Goal: Check status

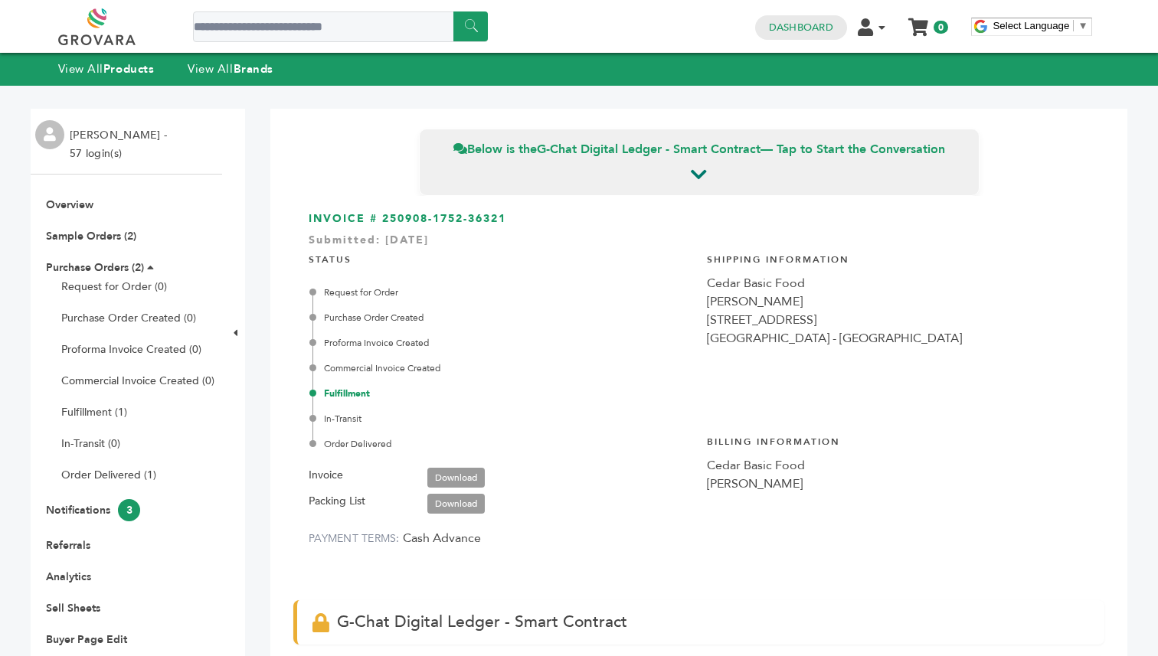
click at [104, 51] on div "****** 0 0 Dashboard Edit Account Order Management Sign Out My Cart Your cart i…" at bounding box center [579, 26] width 1042 height 53
click at [118, 69] on strong "Products" at bounding box center [128, 68] width 51 height 15
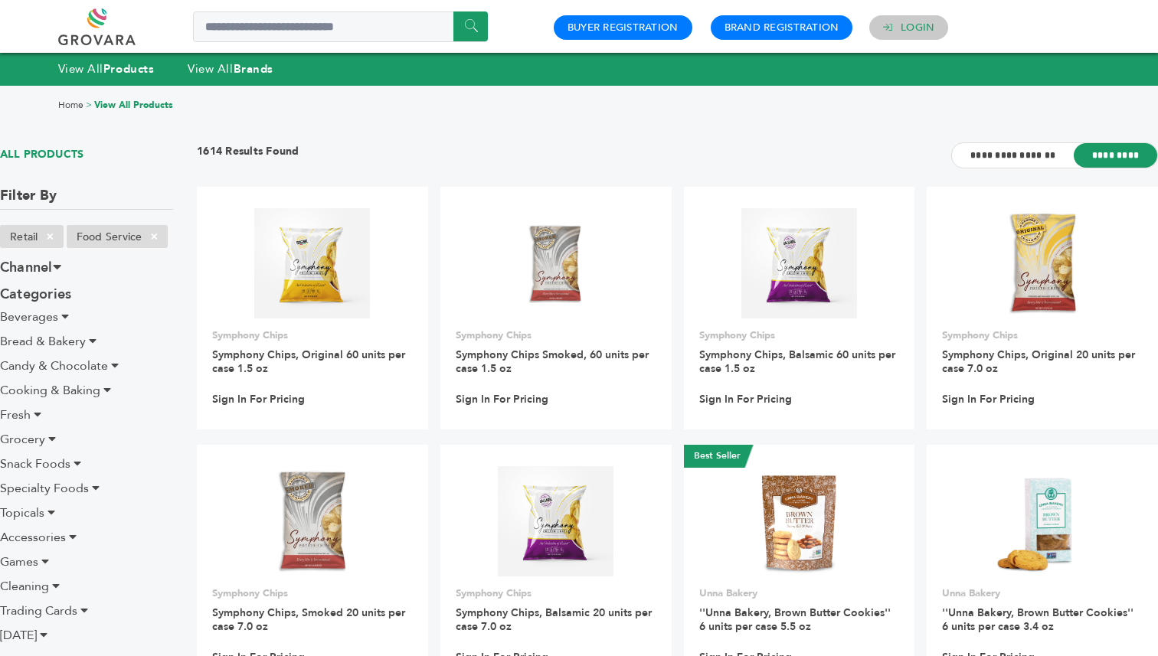
click at [917, 24] on link "Login" at bounding box center [917, 28] width 34 height 14
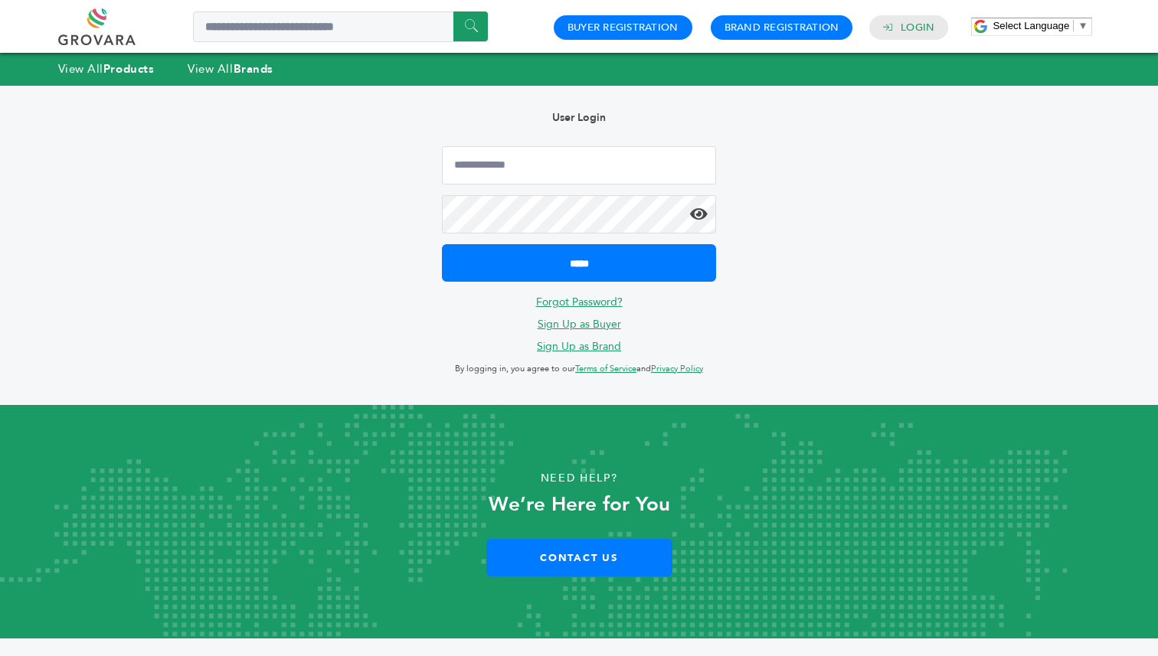
click at [548, 186] on form "*****" at bounding box center [579, 214] width 274 height 136
click at [547, 175] on input "Email Address" at bounding box center [579, 165] width 274 height 38
type input "**********"
click at [442, 244] on input "*****" at bounding box center [579, 263] width 274 height 38
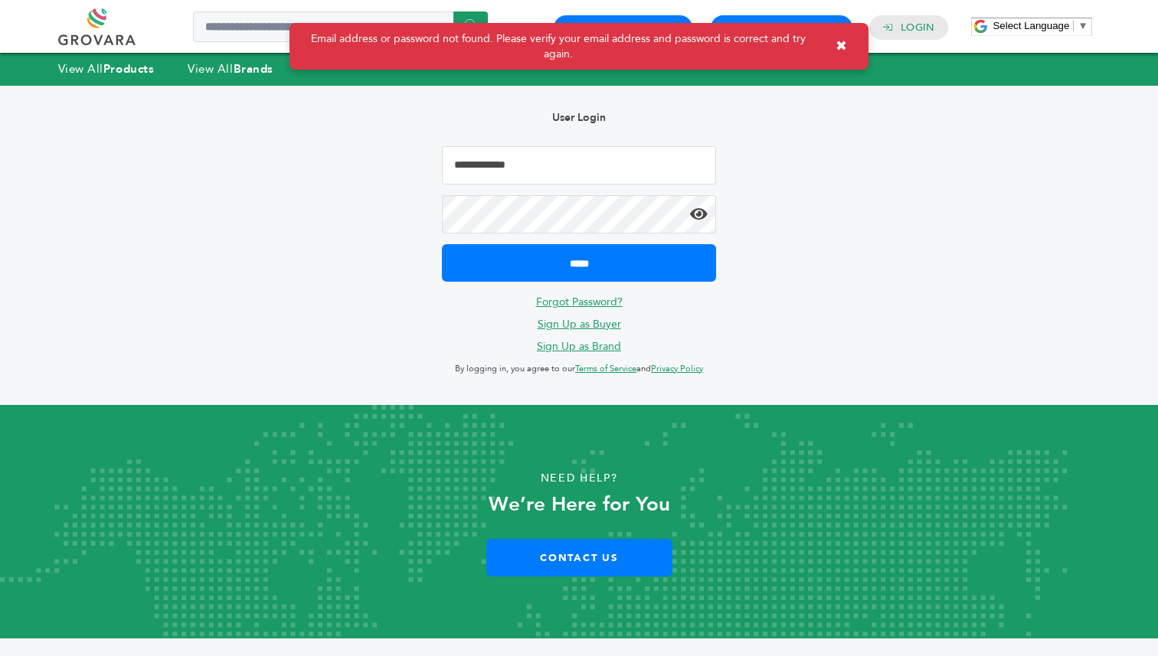
click at [557, 147] on input "Email Address" at bounding box center [579, 165] width 274 height 38
type input "**********"
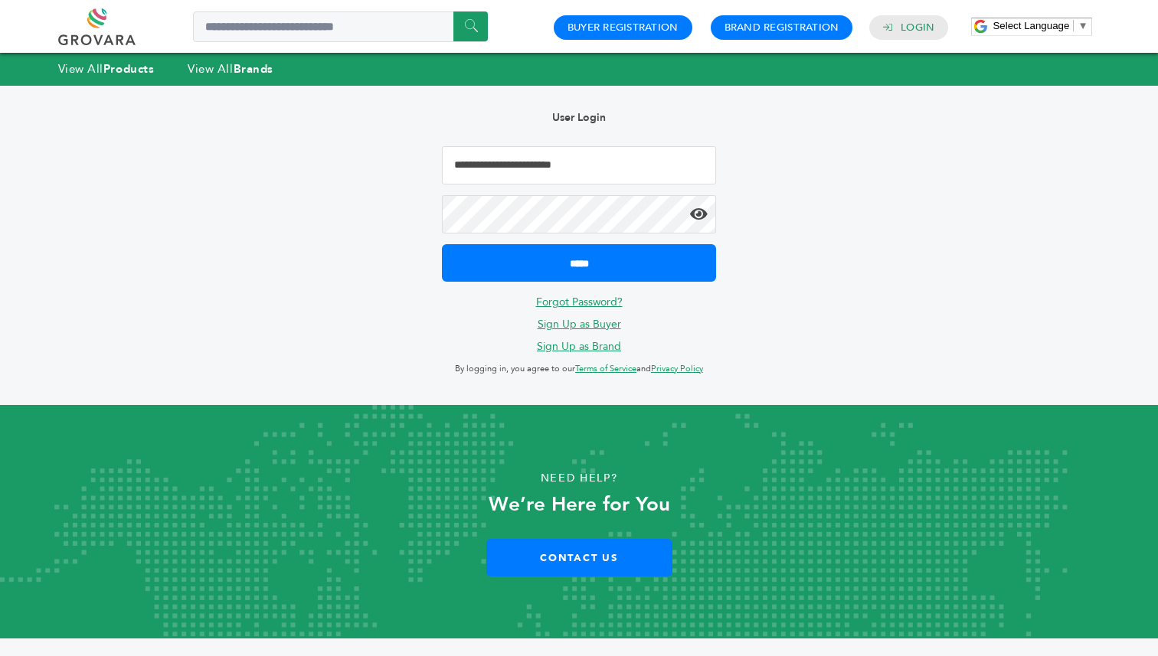
click at [707, 214] on icon at bounding box center [699, 214] width 18 height 15
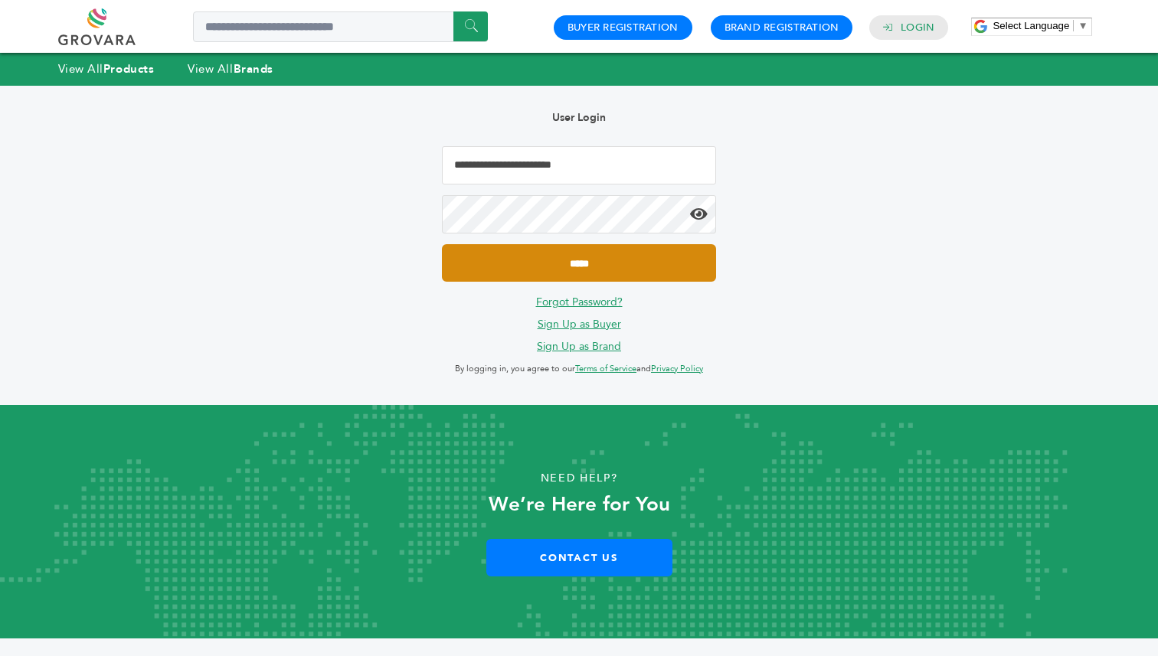
click at [658, 264] on input "*****" at bounding box center [579, 263] width 274 height 38
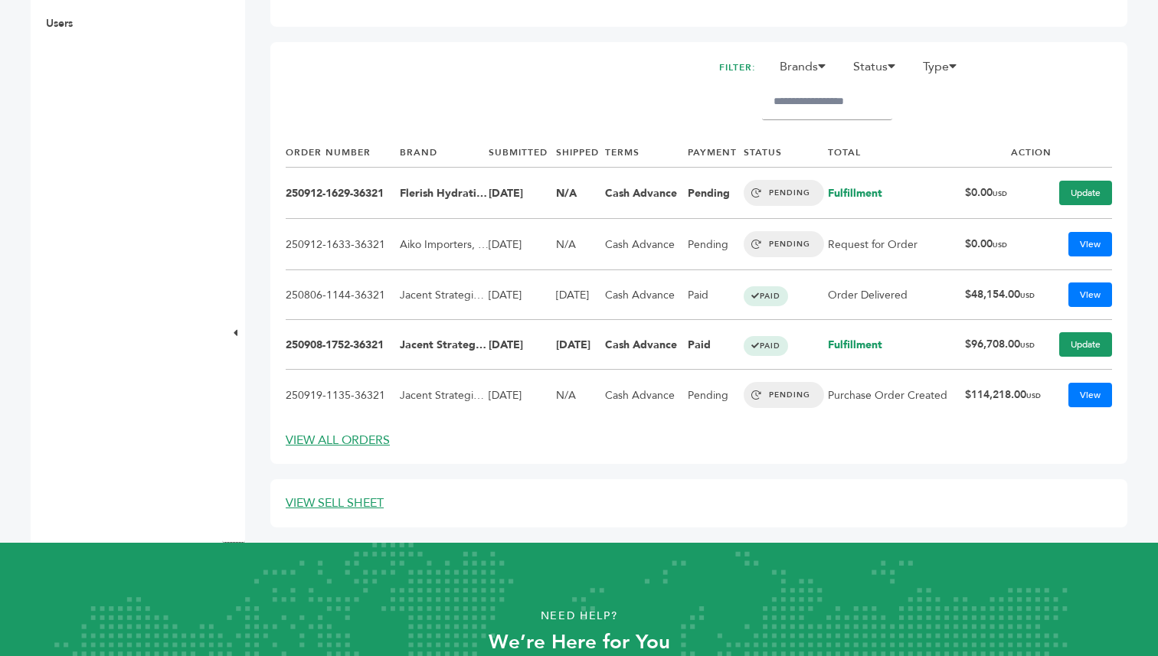
scroll to position [680, 0]
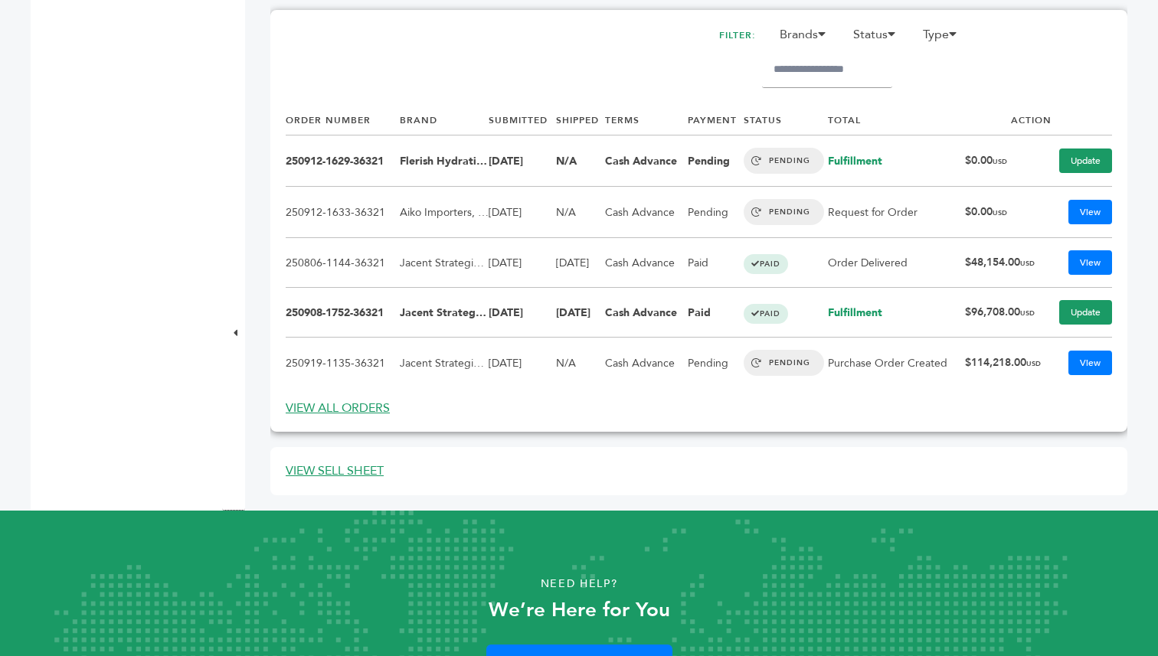
drag, startPoint x: 1017, startPoint y: 260, endPoint x: 947, endPoint y: 260, distance: 70.4
click at [947, 260] on tr "250806-1144-36321 Jacent Strategic Manufacturing, LLC 08/06/25 09/05/25 Cash Ad…" at bounding box center [699, 263] width 826 height 50
click at [382, 260] on td "250806-1144-36321" at bounding box center [343, 263] width 114 height 50
drag, startPoint x: 381, startPoint y: 260, endPoint x: 319, endPoint y: 261, distance: 62.0
click at [319, 261] on link "250806-1144-36321" at bounding box center [336, 263] width 100 height 15
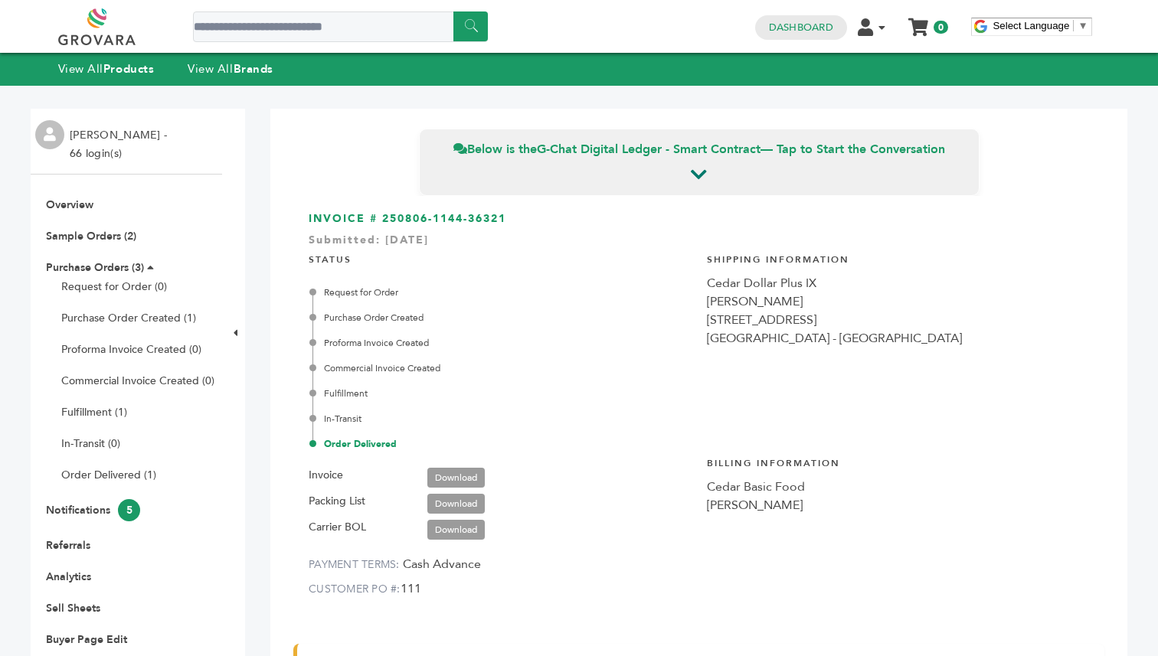
drag, startPoint x: 510, startPoint y: 214, endPoint x: 307, endPoint y: 215, distance: 202.9
click at [307, 215] on div "INVOICE # 250806-1144-36321 Submitted: Aug/6/2025 STATUS Request for Order Purc…" at bounding box center [698, 412] width 811 height 433
copy h3 "INVOICE # 250806-1144-36321"
click at [95, 69] on link "View All Products" at bounding box center [106, 68] width 96 height 15
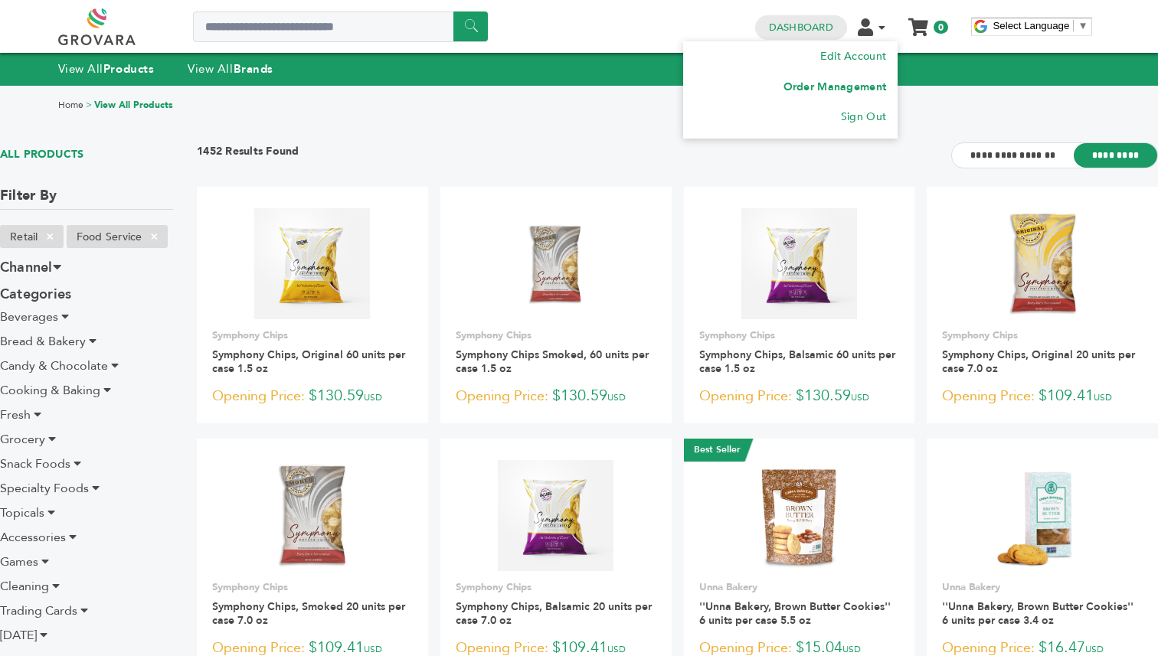
click at [852, 80] on link "Order Management" at bounding box center [834, 87] width 103 height 15
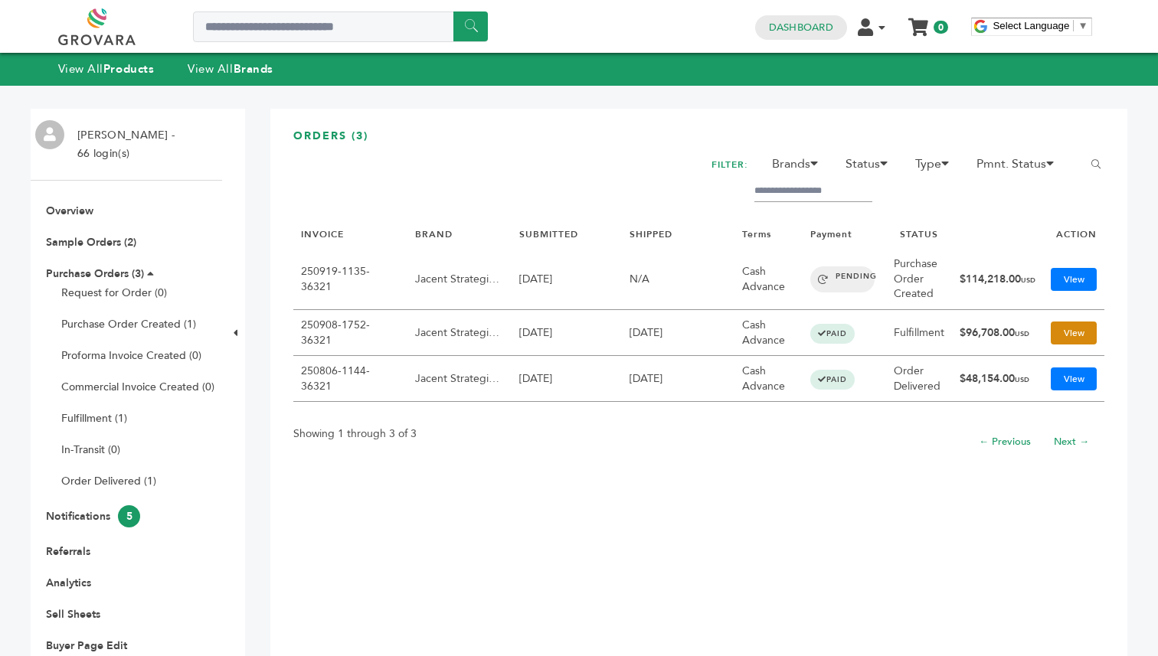
click at [1063, 328] on link "View" at bounding box center [1073, 333] width 46 height 23
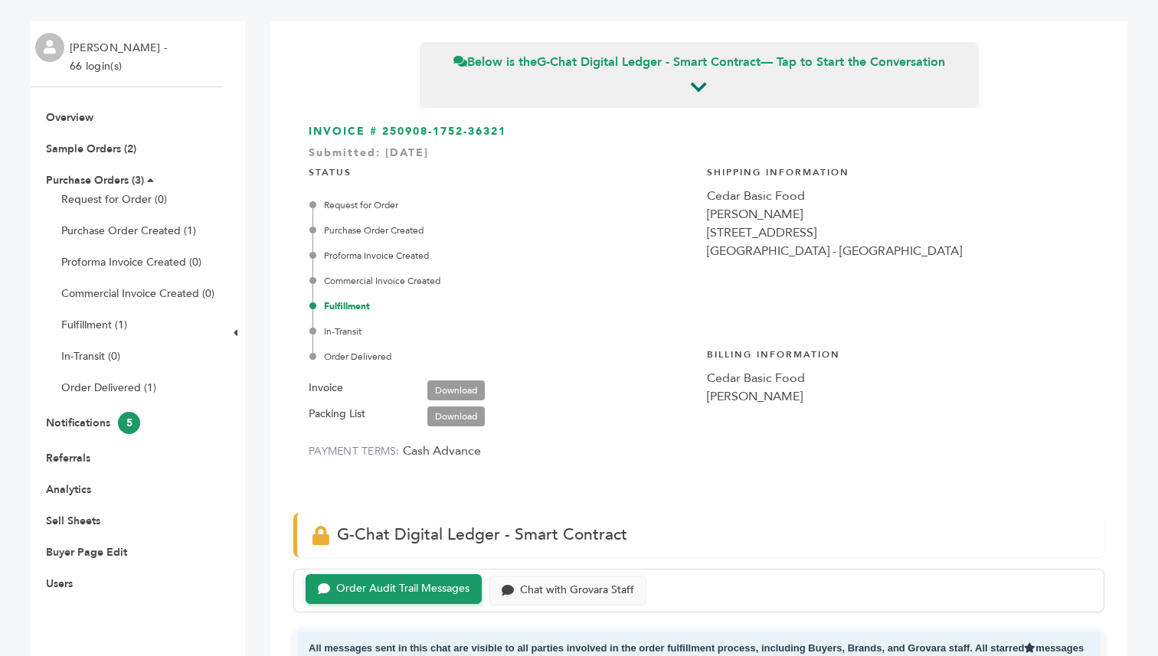
scroll to position [70, 0]
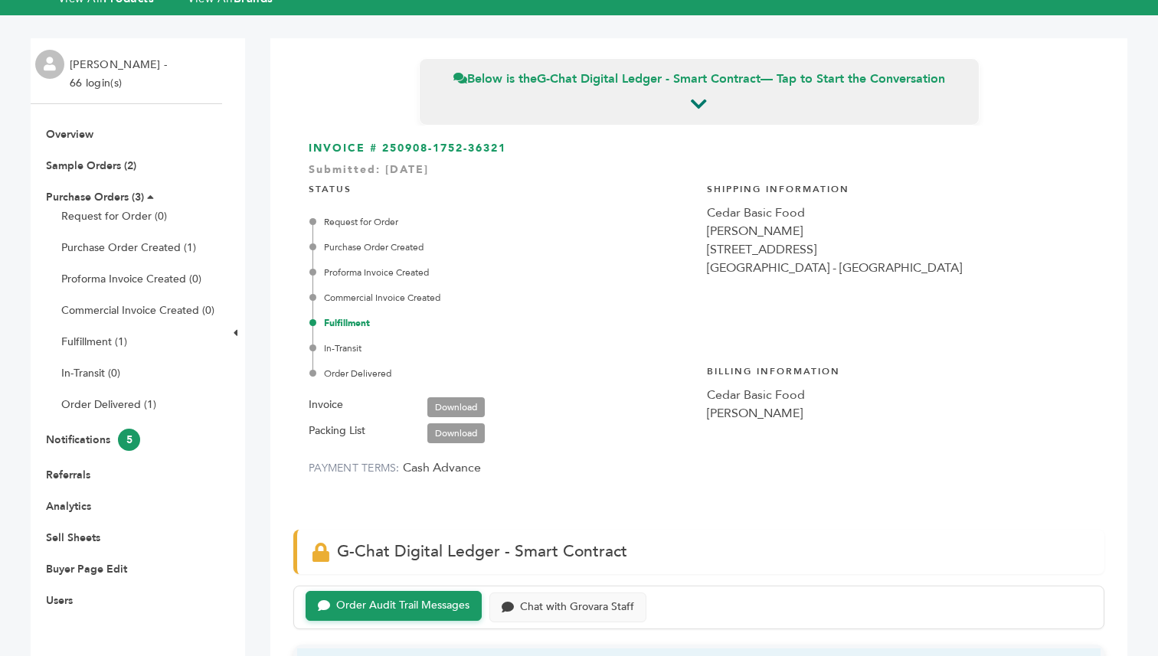
drag, startPoint x: 516, startPoint y: 150, endPoint x: 382, endPoint y: 147, distance: 134.0
click at [382, 147] on h3 "INVOICE # 250908-1752-36321 Submitted: Sep/8/2025" at bounding box center [699, 148] width 780 height 15
copy h3 "250908-1752-36321"
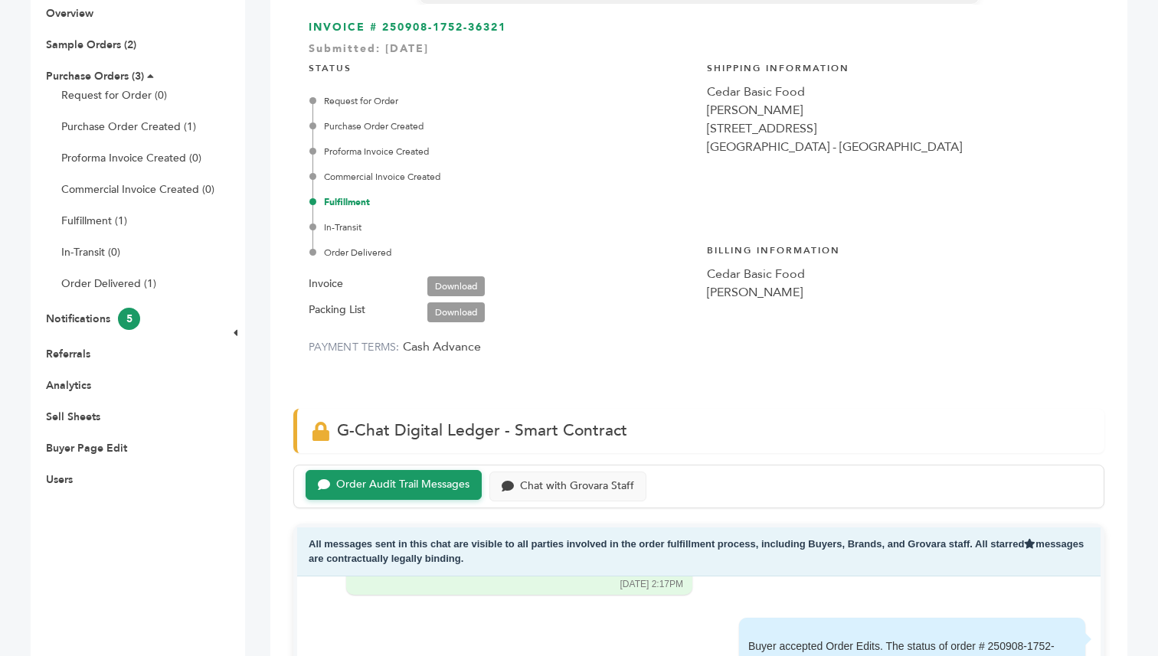
scroll to position [0, 0]
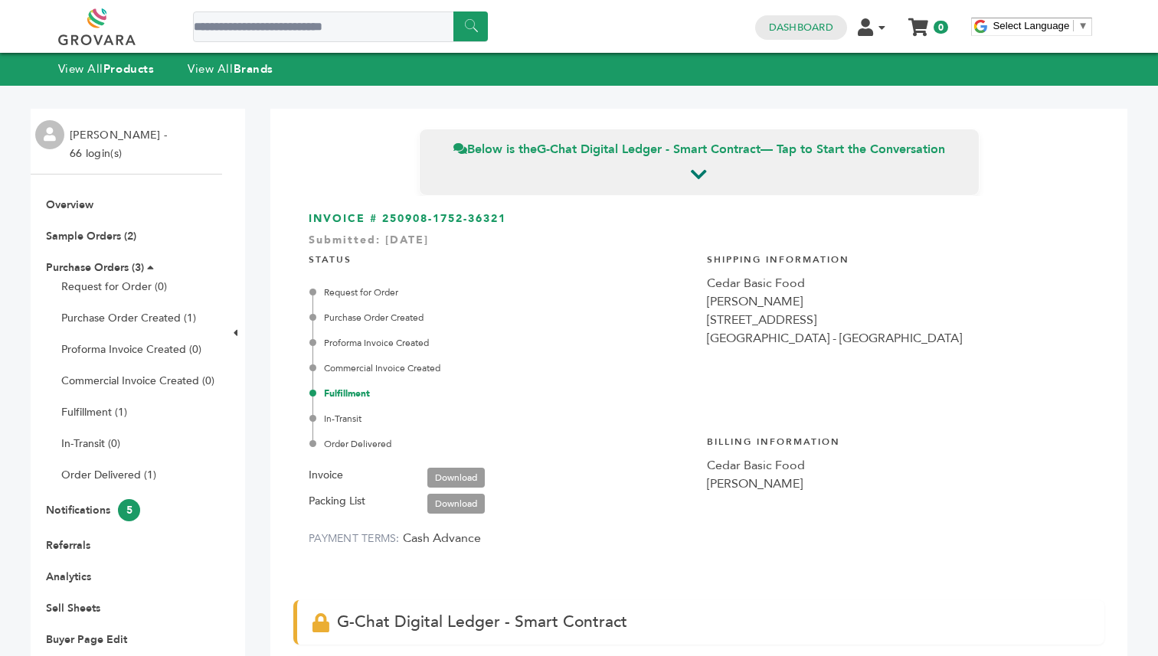
click at [531, 282] on div "STATUS Request for Order Purchase Order Created Proforma Invoice Created Commer…" at bounding box center [500, 398] width 383 height 312
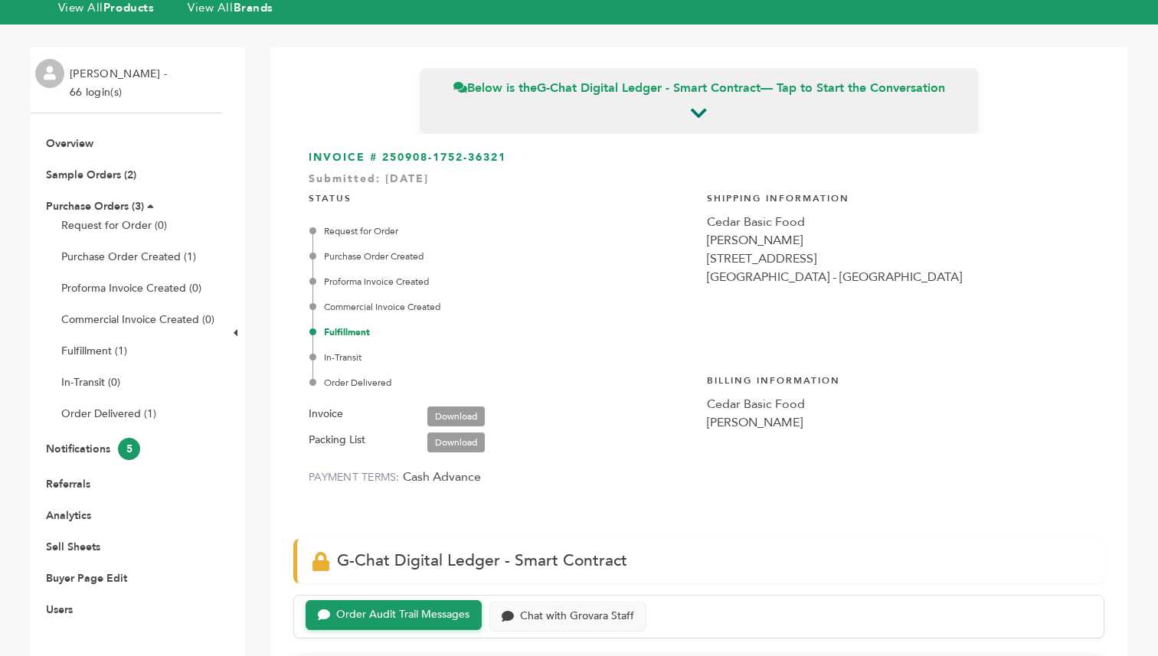
scroll to position [59, 0]
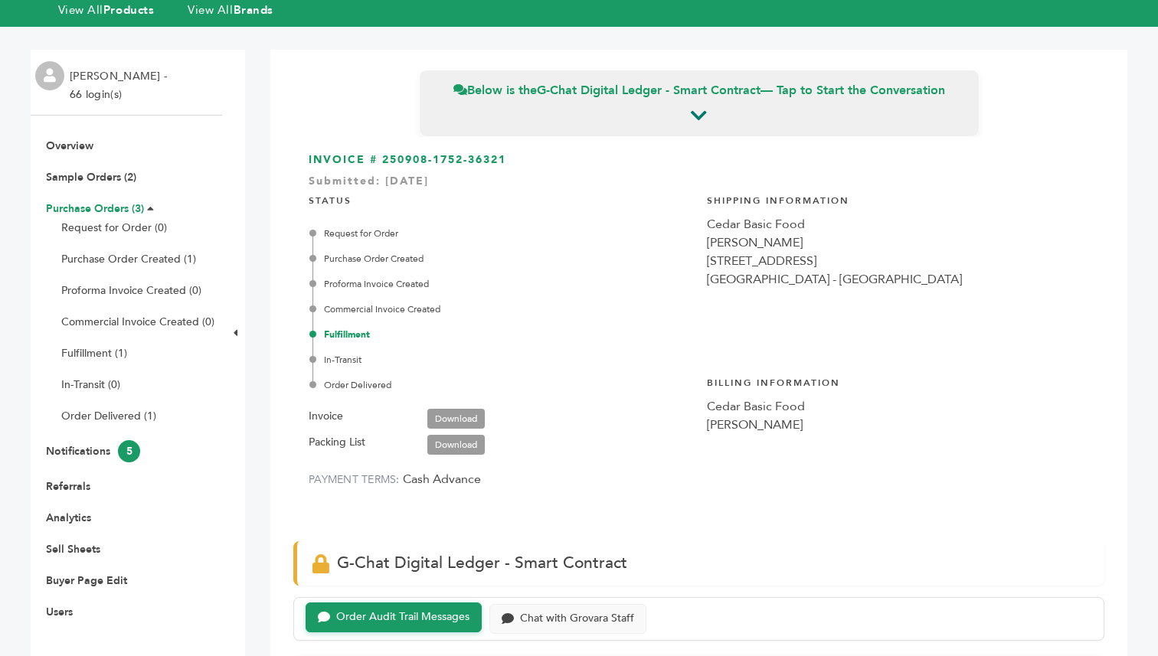
click at [108, 207] on link "Purchase Orders (3)" at bounding box center [95, 208] width 98 height 15
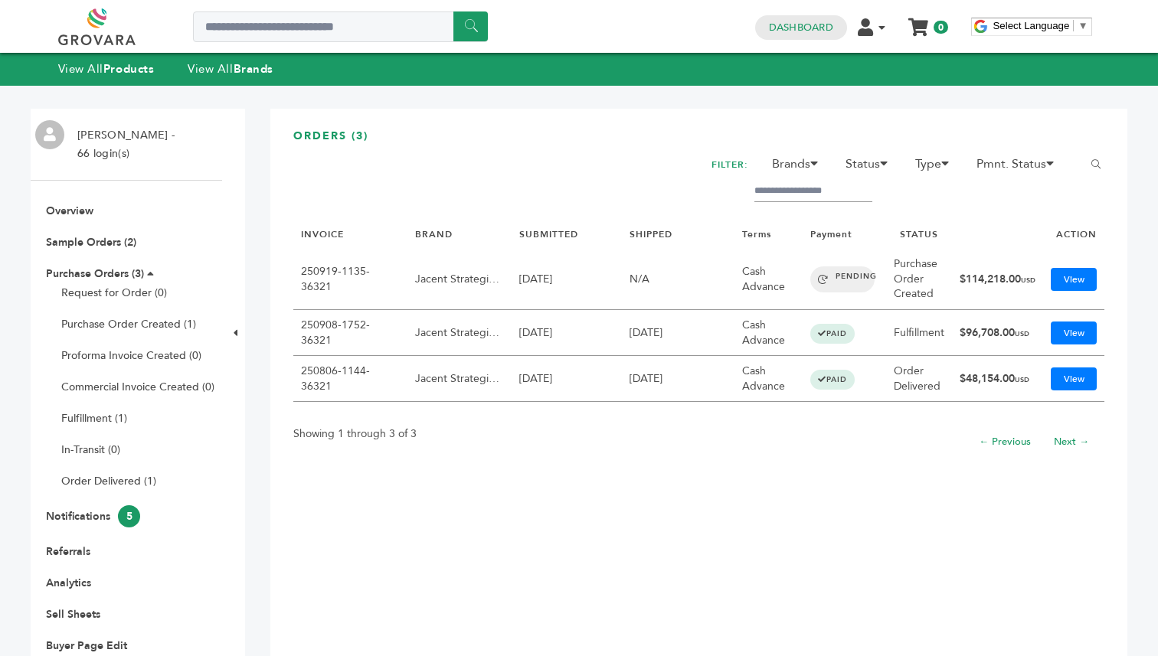
click at [648, 382] on td "[DATE]" at bounding box center [678, 379] width 113 height 46
click at [1066, 385] on link "View" at bounding box center [1073, 378] width 46 height 23
